Goal: Task Accomplishment & Management: Use online tool/utility

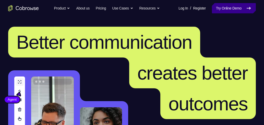
click at [233, 7] on link "Try Online Demo" at bounding box center [234, 8] width 44 height 10
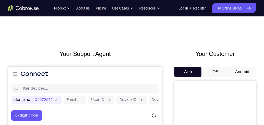
click at [230, 75] on button "Android" at bounding box center [242, 71] width 27 height 10
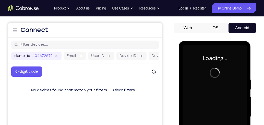
scroll to position [102, 0]
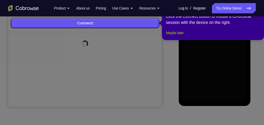
click at [179, 36] on button "Maybe later" at bounding box center [175, 33] width 18 height 6
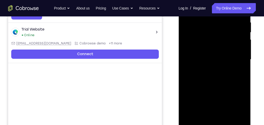
scroll to position [131, 0]
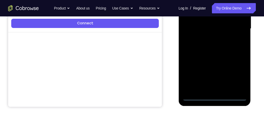
click at [217, 97] on div at bounding box center [215, 28] width 64 height 143
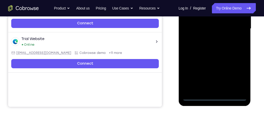
click at [239, 76] on div at bounding box center [215, 28] width 64 height 143
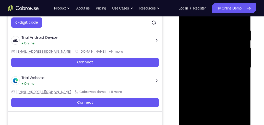
scroll to position [87, 0]
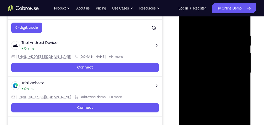
click at [207, 24] on div at bounding box center [215, 72] width 64 height 143
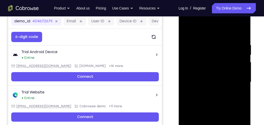
scroll to position [73, 0]
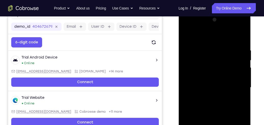
click at [236, 85] on div at bounding box center [215, 87] width 64 height 143
click at [208, 97] on div at bounding box center [215, 87] width 64 height 143
click at [209, 80] on div at bounding box center [215, 87] width 64 height 143
click at [211, 86] on div at bounding box center [215, 87] width 64 height 143
click at [222, 104] on div at bounding box center [215, 87] width 64 height 143
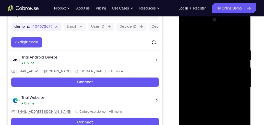
drag, startPoint x: 219, startPoint y: 107, endPoint x: 202, endPoint y: 93, distance: 22.0
click at [219, 107] on div at bounding box center [215, 87] width 64 height 143
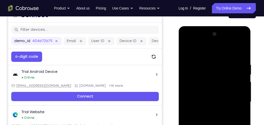
scroll to position [58, 0]
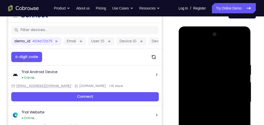
click at [207, 57] on div at bounding box center [215, 101] width 64 height 143
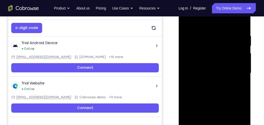
scroll to position [87, 0]
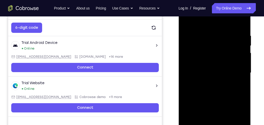
click at [238, 77] on div at bounding box center [215, 72] width 64 height 143
click at [238, 78] on div at bounding box center [215, 72] width 64 height 143
click at [239, 76] on div at bounding box center [215, 72] width 64 height 143
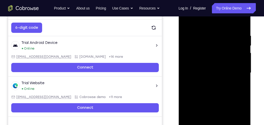
click at [239, 76] on div at bounding box center [215, 72] width 64 height 143
click at [238, 78] on div at bounding box center [215, 72] width 64 height 143
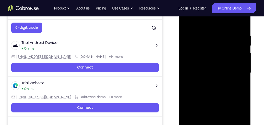
click at [238, 78] on div at bounding box center [215, 72] width 64 height 143
click at [242, 24] on div at bounding box center [215, 72] width 64 height 143
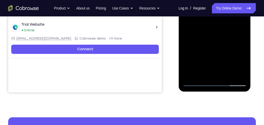
scroll to position [146, 0]
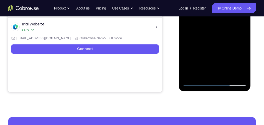
drag, startPoint x: 227, startPoint y: 57, endPoint x: 233, endPoint y: 26, distance: 31.0
click at [233, 26] on div at bounding box center [215, 13] width 64 height 143
drag, startPoint x: 227, startPoint y: 51, endPoint x: 232, endPoint y: 22, distance: 29.4
click at [232, 22] on div at bounding box center [215, 13] width 64 height 143
drag, startPoint x: 225, startPoint y: 55, endPoint x: 229, endPoint y: 24, distance: 31.0
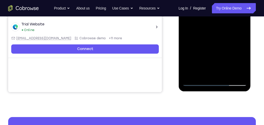
click at [229, 24] on div at bounding box center [215, 13] width 64 height 143
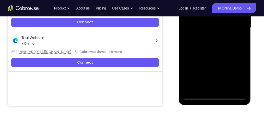
scroll to position [117, 0]
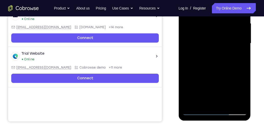
drag, startPoint x: 224, startPoint y: 70, endPoint x: 235, endPoint y: 22, distance: 49.6
click at [235, 22] on div at bounding box center [215, 43] width 64 height 143
drag, startPoint x: 219, startPoint y: 75, endPoint x: 230, endPoint y: 32, distance: 44.8
click at [230, 32] on div at bounding box center [215, 43] width 64 height 143
drag, startPoint x: 220, startPoint y: 86, endPoint x: 234, endPoint y: 29, distance: 58.5
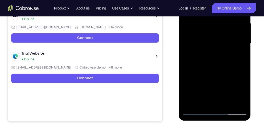
click at [234, 29] on div at bounding box center [215, 43] width 64 height 143
drag, startPoint x: 214, startPoint y: 74, endPoint x: 224, endPoint y: 32, distance: 43.2
click at [226, 28] on div at bounding box center [215, 43] width 64 height 143
drag, startPoint x: 224, startPoint y: 74, endPoint x: 233, endPoint y: 38, distance: 37.1
click at [233, 39] on div at bounding box center [215, 43] width 64 height 143
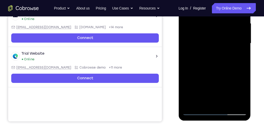
click at [244, 43] on div at bounding box center [215, 43] width 64 height 143
click at [243, 45] on div at bounding box center [215, 43] width 64 height 143
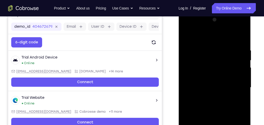
click at [241, 88] on div at bounding box center [215, 87] width 64 height 143
click at [241, 89] on div at bounding box center [215, 87] width 64 height 143
click at [242, 90] on div at bounding box center [215, 87] width 64 height 143
drag, startPoint x: 219, startPoint y: 109, endPoint x: 223, endPoint y: 45, distance: 64.3
click at [223, 45] on div at bounding box center [215, 87] width 64 height 143
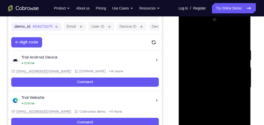
drag, startPoint x: 216, startPoint y: 111, endPoint x: 224, endPoint y: 64, distance: 48.3
click at [224, 64] on div at bounding box center [215, 87] width 64 height 143
drag, startPoint x: 222, startPoint y: 107, endPoint x: 230, endPoint y: 54, distance: 54.3
click at [230, 54] on div at bounding box center [215, 87] width 64 height 143
drag, startPoint x: 214, startPoint y: 101, endPoint x: 219, endPoint y: 63, distance: 38.1
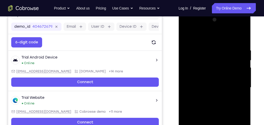
click at [219, 63] on div at bounding box center [215, 87] width 64 height 143
drag, startPoint x: 213, startPoint y: 105, endPoint x: 227, endPoint y: 47, distance: 59.7
click at [227, 47] on div at bounding box center [215, 87] width 64 height 143
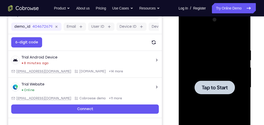
click at [211, 73] on div at bounding box center [215, 87] width 64 height 143
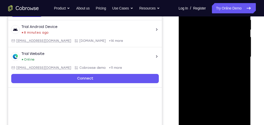
scroll to position [117, 0]
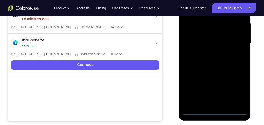
click at [217, 110] on div at bounding box center [215, 43] width 64 height 143
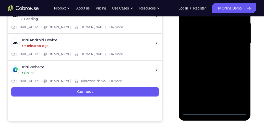
click at [234, 87] on div at bounding box center [215, 43] width 64 height 143
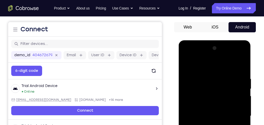
scroll to position [44, 0]
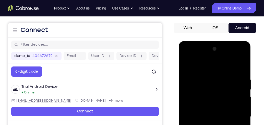
click at [214, 67] on div at bounding box center [215, 116] width 64 height 143
click at [237, 114] on div at bounding box center [215, 116] width 64 height 143
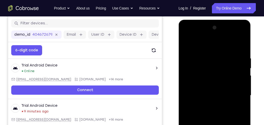
scroll to position [87, 0]
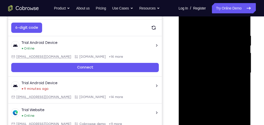
click at [211, 82] on div at bounding box center [215, 72] width 64 height 143
click at [212, 67] on div at bounding box center [215, 72] width 64 height 143
click at [227, 72] on div at bounding box center [215, 72] width 64 height 143
click at [219, 90] on div at bounding box center [215, 72] width 64 height 143
click at [213, 86] on div at bounding box center [215, 72] width 64 height 143
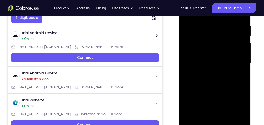
scroll to position [102, 0]
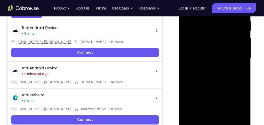
click at [214, 78] on div at bounding box center [215, 57] width 64 height 143
drag, startPoint x: 231, startPoint y: 90, endPoint x: 223, endPoint y: 18, distance: 71.7
click at [223, 19] on div at bounding box center [215, 57] width 64 height 143
drag, startPoint x: 221, startPoint y: 78, endPoint x: 225, endPoint y: 44, distance: 34.2
click at [225, 44] on div at bounding box center [215, 57] width 64 height 143
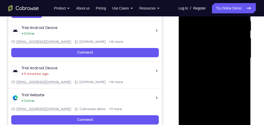
drag, startPoint x: 223, startPoint y: 93, endPoint x: 228, endPoint y: 60, distance: 33.0
click at [228, 60] on div at bounding box center [215, 57] width 64 height 143
click at [243, 65] on div at bounding box center [215, 57] width 64 height 143
click at [244, 64] on div at bounding box center [215, 57] width 64 height 143
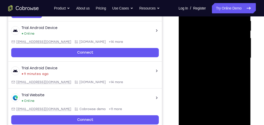
drag, startPoint x: 222, startPoint y: 88, endPoint x: 219, endPoint y: 28, distance: 59.9
click at [219, 28] on div at bounding box center [215, 57] width 64 height 143
drag, startPoint x: 219, startPoint y: 95, endPoint x: 217, endPoint y: 37, distance: 58.3
click at [217, 37] on div at bounding box center [215, 57] width 64 height 143
drag, startPoint x: 216, startPoint y: 100, endPoint x: 216, endPoint y: 65, distance: 34.8
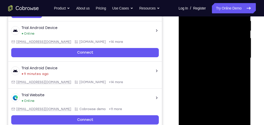
click at [216, 65] on div at bounding box center [215, 57] width 64 height 143
drag, startPoint x: 229, startPoint y: 93, endPoint x: 235, endPoint y: 43, distance: 50.7
click at [235, 43] on div at bounding box center [215, 57] width 64 height 143
drag, startPoint x: 225, startPoint y: 93, endPoint x: 235, endPoint y: 45, distance: 48.8
click at [235, 46] on div at bounding box center [215, 57] width 64 height 143
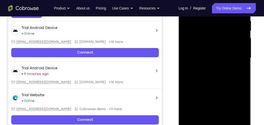
drag, startPoint x: 217, startPoint y: 42, endPoint x: 217, endPoint y: 30, distance: 11.2
click at [217, 30] on div at bounding box center [215, 57] width 64 height 143
drag, startPoint x: 222, startPoint y: 92, endPoint x: 223, endPoint y: 43, distance: 48.6
click at [223, 43] on div at bounding box center [215, 57] width 64 height 143
click at [244, 67] on div at bounding box center [215, 57] width 64 height 143
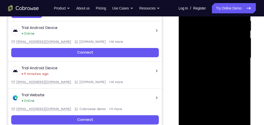
click at [244, 67] on div at bounding box center [215, 57] width 64 height 143
drag, startPoint x: 222, startPoint y: 90, endPoint x: 227, endPoint y: 45, distance: 44.7
click at [227, 45] on div at bounding box center [215, 57] width 64 height 143
drag, startPoint x: 230, startPoint y: 94, endPoint x: 241, endPoint y: 27, distance: 68.6
click at [241, 27] on div at bounding box center [215, 57] width 64 height 143
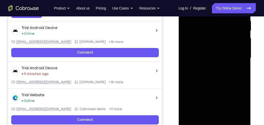
click at [245, 63] on div at bounding box center [215, 57] width 64 height 143
click at [244, 63] on div at bounding box center [215, 57] width 64 height 143
drag, startPoint x: 232, startPoint y: 89, endPoint x: 235, endPoint y: 20, distance: 69.4
click at [235, 20] on div at bounding box center [215, 57] width 64 height 143
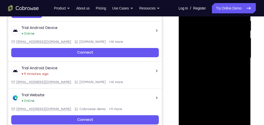
drag, startPoint x: 221, startPoint y: 82, endPoint x: 227, endPoint y: 50, distance: 32.8
click at [227, 50] on div at bounding box center [215, 57] width 64 height 143
drag, startPoint x: 232, startPoint y: 95, endPoint x: 232, endPoint y: 64, distance: 31.4
click at [232, 64] on div at bounding box center [215, 57] width 64 height 143
click at [242, 51] on div at bounding box center [215, 57] width 64 height 143
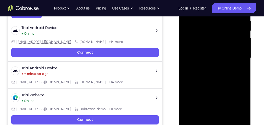
click at [245, 51] on div at bounding box center [215, 57] width 64 height 143
click at [186, 53] on div at bounding box center [215, 57] width 64 height 143
click at [242, 50] on div at bounding box center [215, 57] width 64 height 143
click at [243, 50] on div at bounding box center [215, 57] width 64 height 143
click at [242, 51] on div at bounding box center [215, 57] width 64 height 143
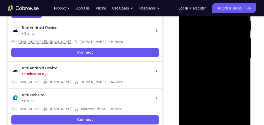
click at [242, 50] on div at bounding box center [215, 57] width 64 height 143
click at [247, 51] on div at bounding box center [215, 58] width 72 height 152
click at [244, 51] on div at bounding box center [215, 57] width 64 height 143
drag, startPoint x: 227, startPoint y: 51, endPoint x: 218, endPoint y: 88, distance: 37.8
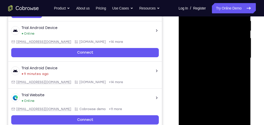
click at [218, 88] on div at bounding box center [215, 57] width 64 height 143
drag, startPoint x: 213, startPoint y: 99, endPoint x: 225, endPoint y: 17, distance: 83.5
click at [225, 17] on div at bounding box center [215, 57] width 64 height 143
